Goal: Task Accomplishment & Management: Manage account settings

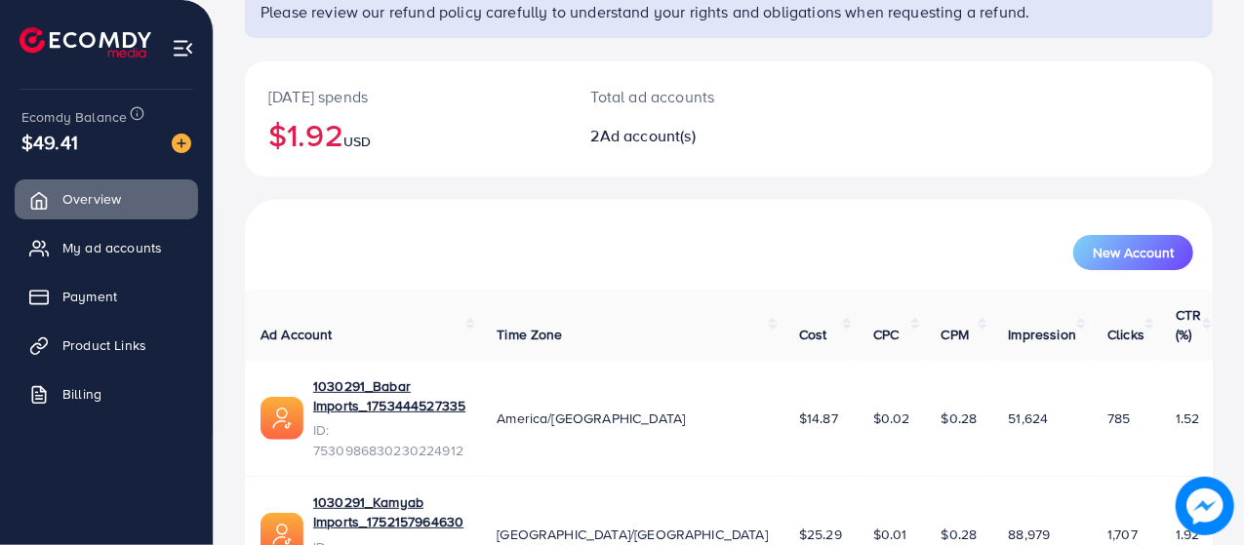
scroll to position [172, 0]
click at [118, 242] on span "My ad accounts" at bounding box center [117, 248] width 100 height 20
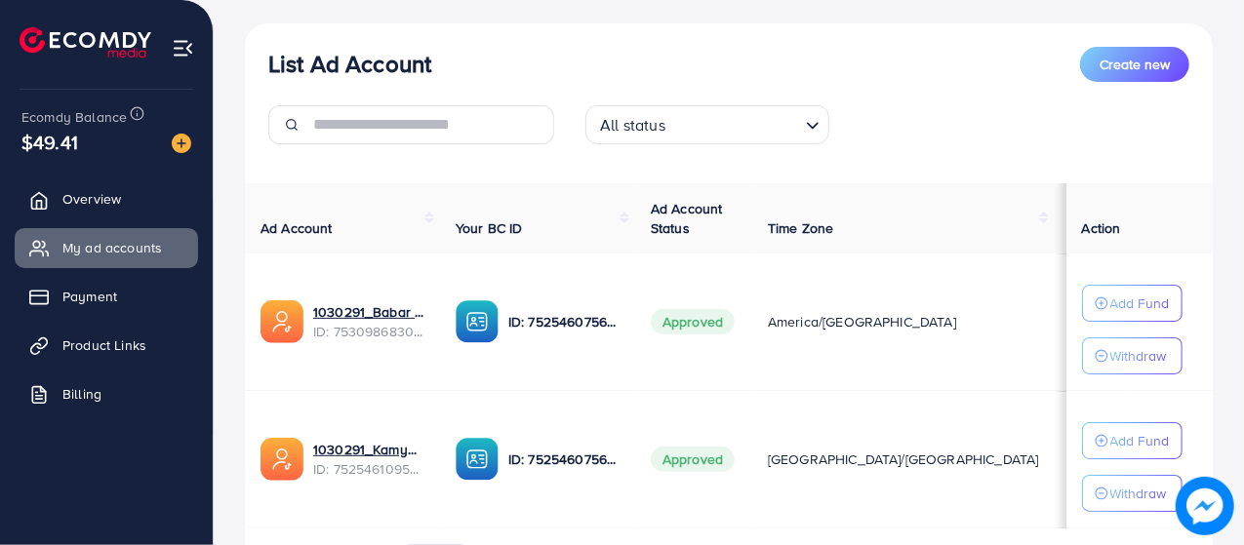
scroll to position [213, 0]
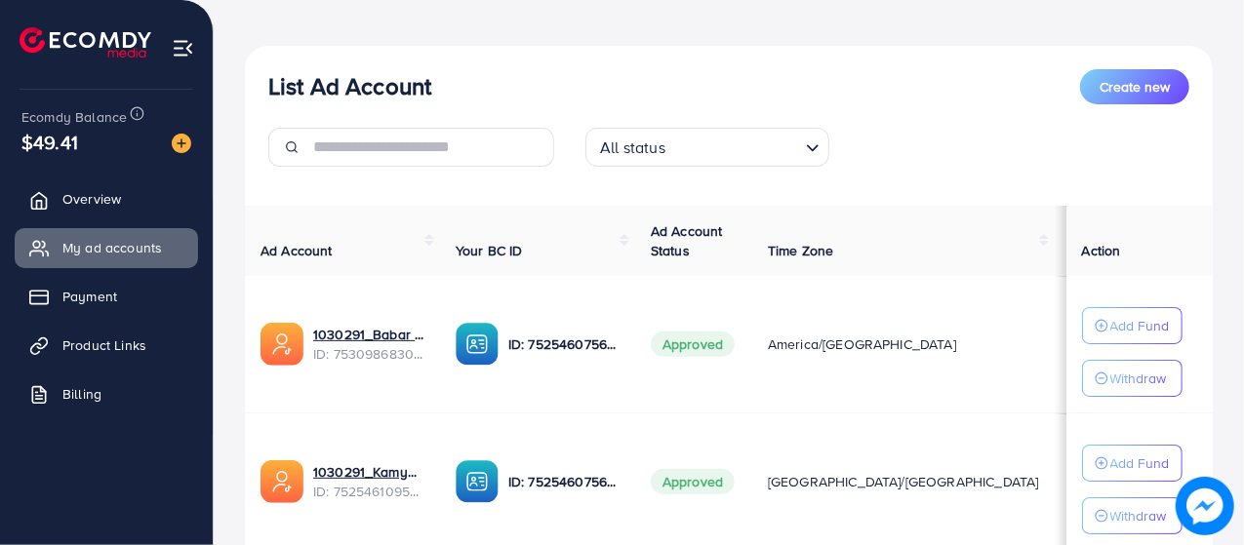
scroll to position [188, 0]
click at [379, 342] on link "1030291_Babar Imports_1753444527335" at bounding box center [368, 335] width 111 height 20
